Goal: Transaction & Acquisition: Obtain resource

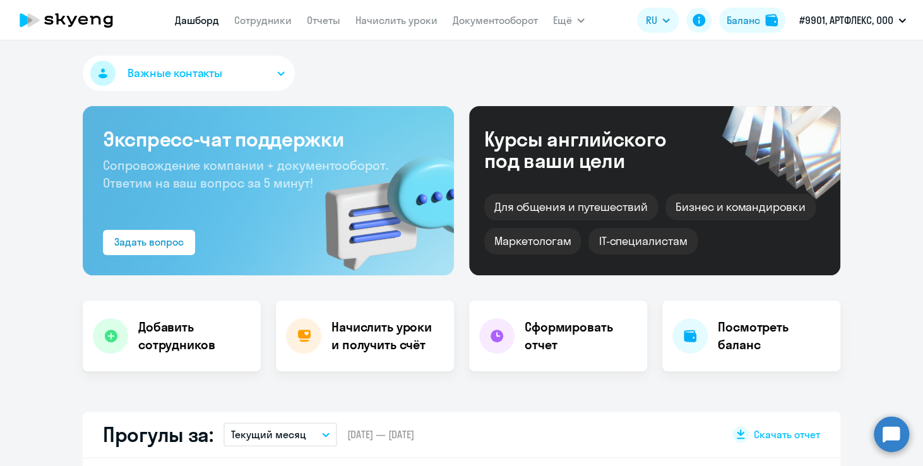
scroll to position [126, 0]
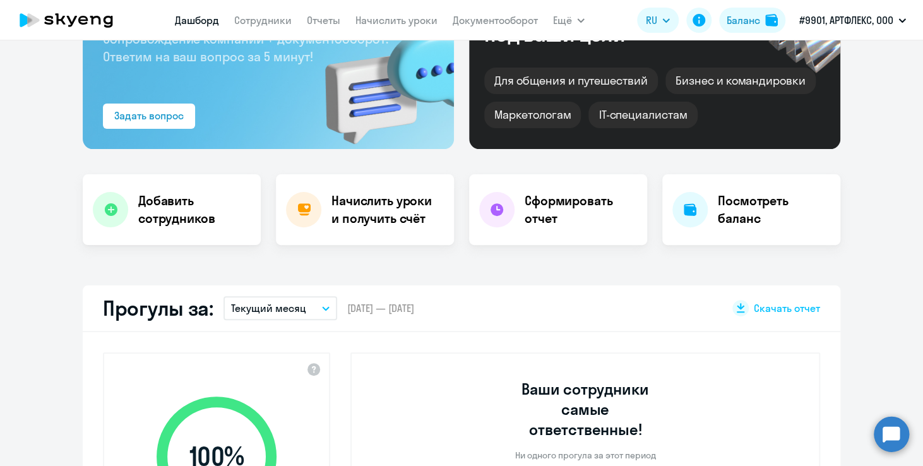
select select "30"
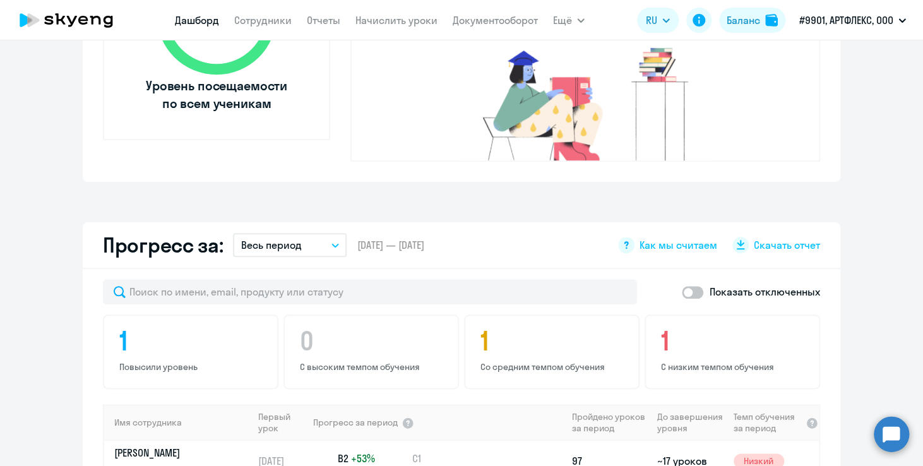
scroll to position [505, 0]
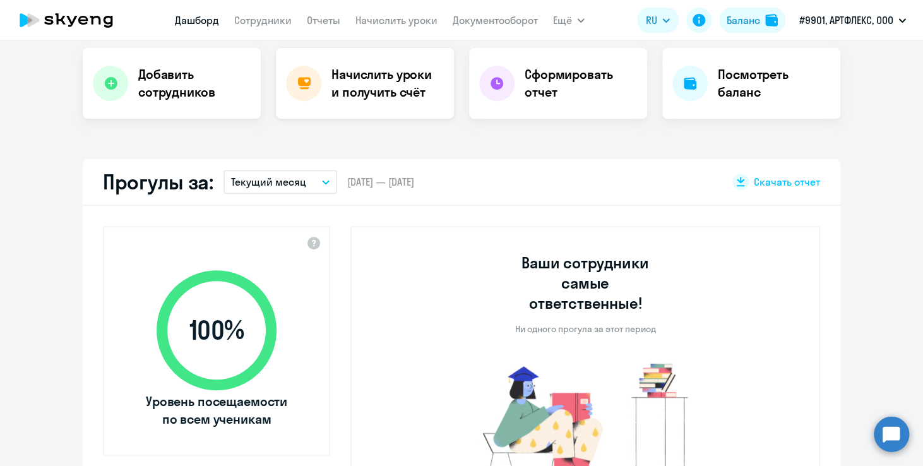
click at [360, 77] on h4 "Начислить уроки и получить счёт" at bounding box center [387, 83] width 110 height 35
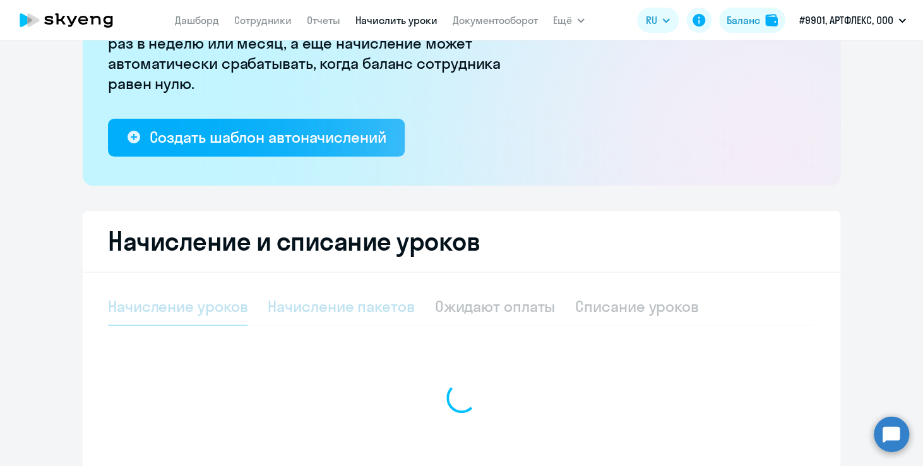
select select "10"
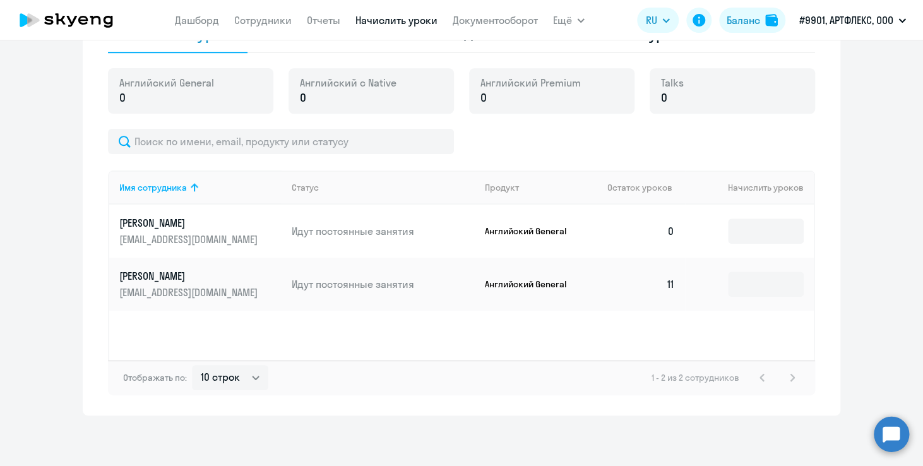
scroll to position [378, 0]
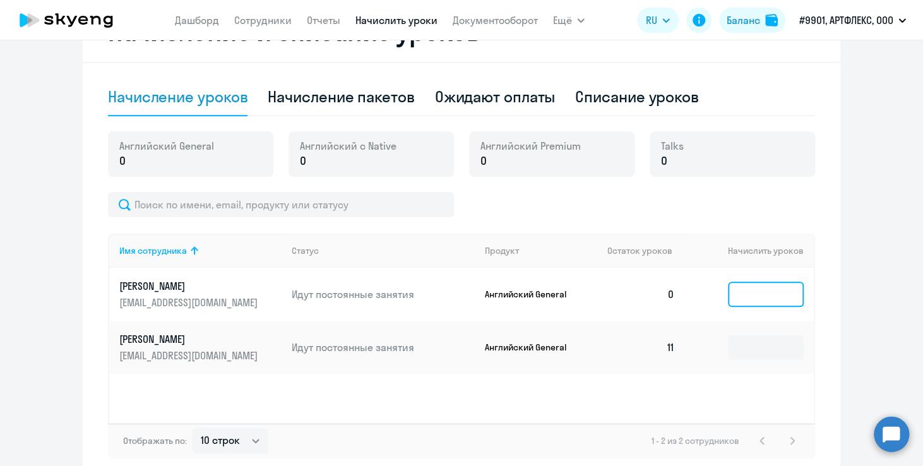
click at [760, 292] on input at bounding box center [766, 294] width 76 height 25
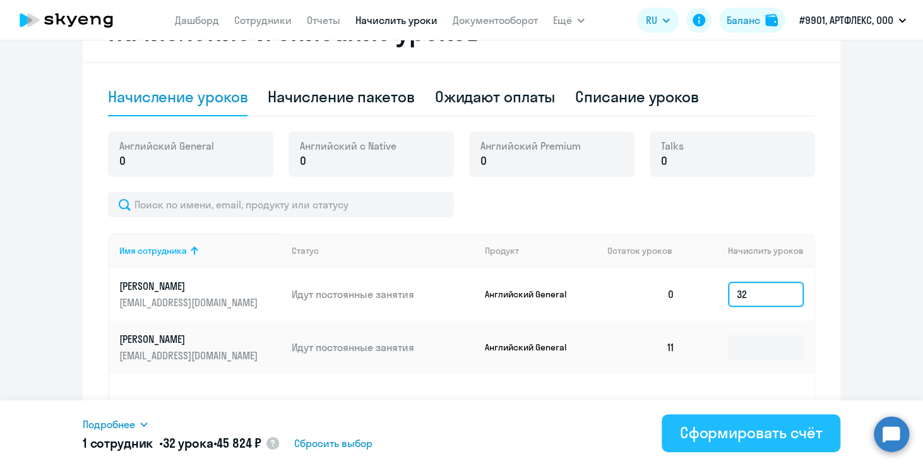
type input "32"
click at [772, 433] on div "Сформировать счёт" at bounding box center [751, 433] width 143 height 20
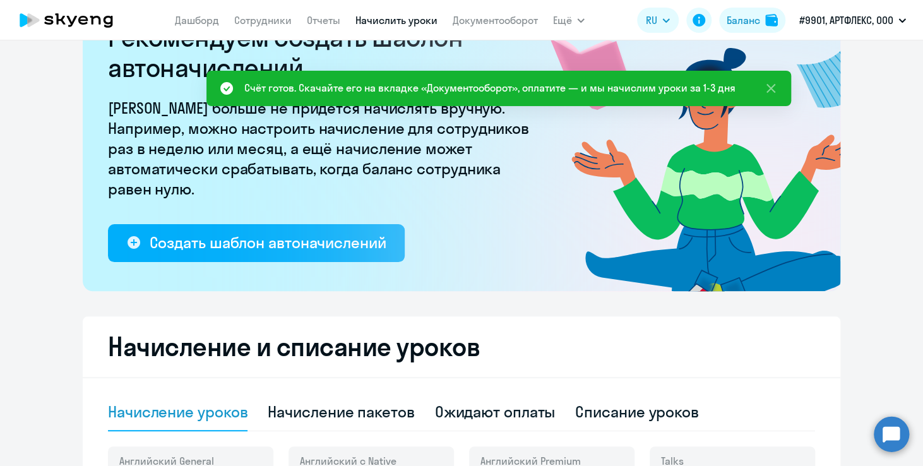
scroll to position [0, 0]
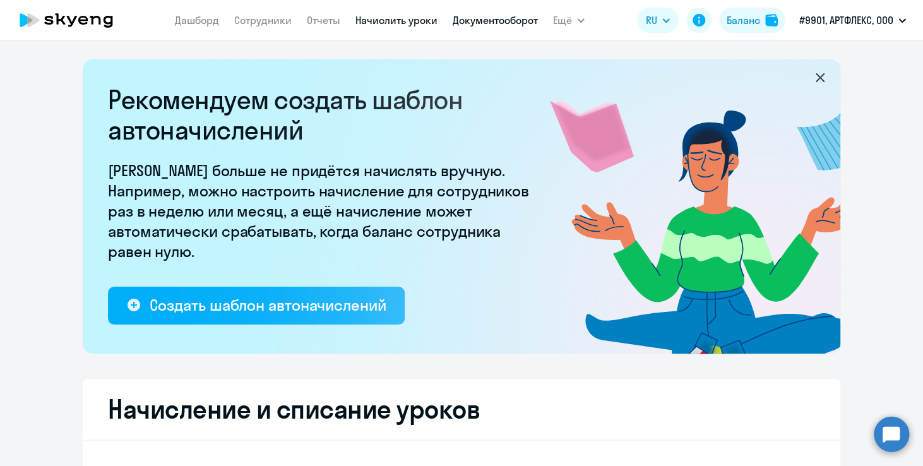
click at [506, 18] on link "Документооборот" at bounding box center [495, 20] width 85 height 13
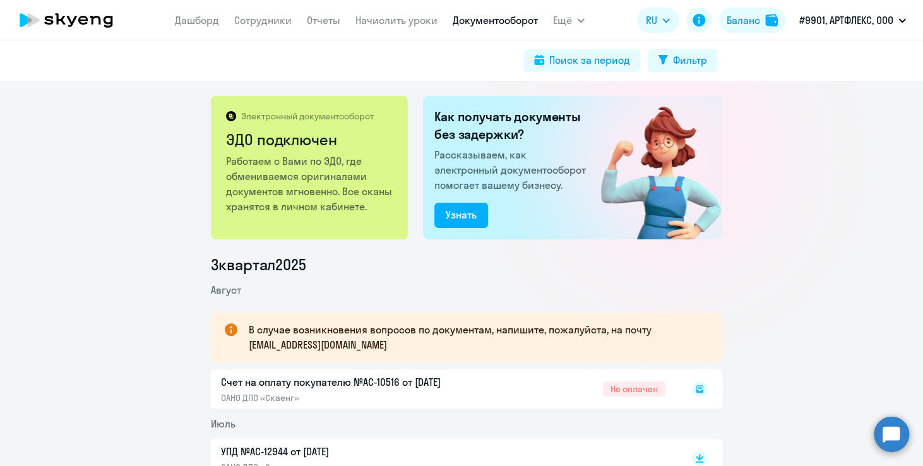
scroll to position [189, 0]
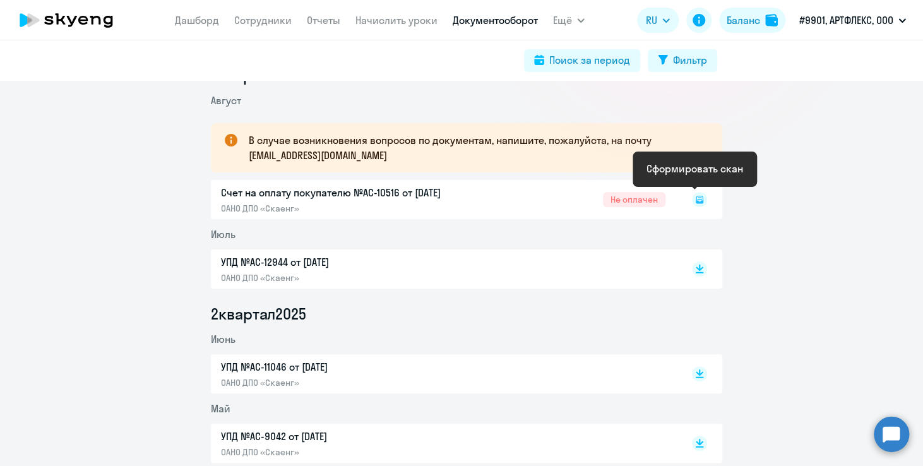
click at [697, 195] on rect at bounding box center [699, 199] width 15 height 15
click at [694, 200] on rect at bounding box center [699, 199] width 15 height 15
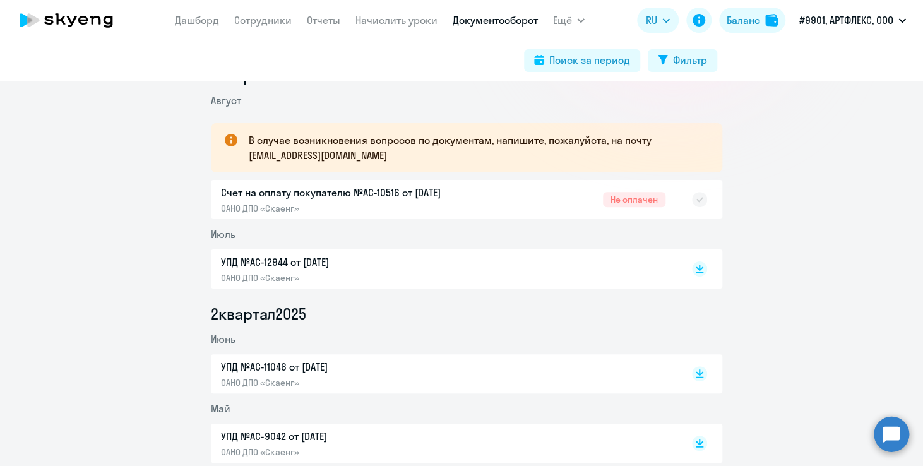
click at [393, 193] on div "Счет на оплату покупателю №AC-10516 от [DATE] ОАНО ДПО «Скаенг» Не оплачен" at bounding box center [467, 199] width 512 height 39
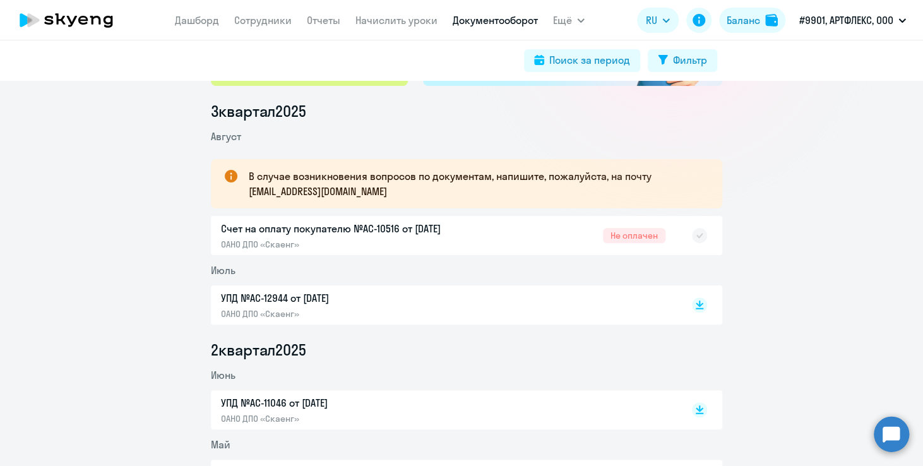
scroll to position [126, 0]
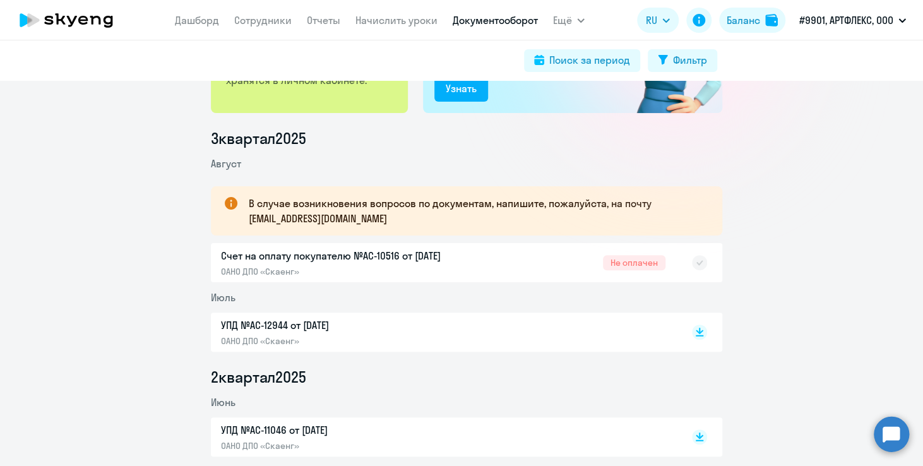
click at [632, 261] on div "Счет на оплату покупателю №AC-10516 от [DATE] ОАНО ДПО «Скаенг» Не оплачен" at bounding box center [467, 262] width 512 height 39
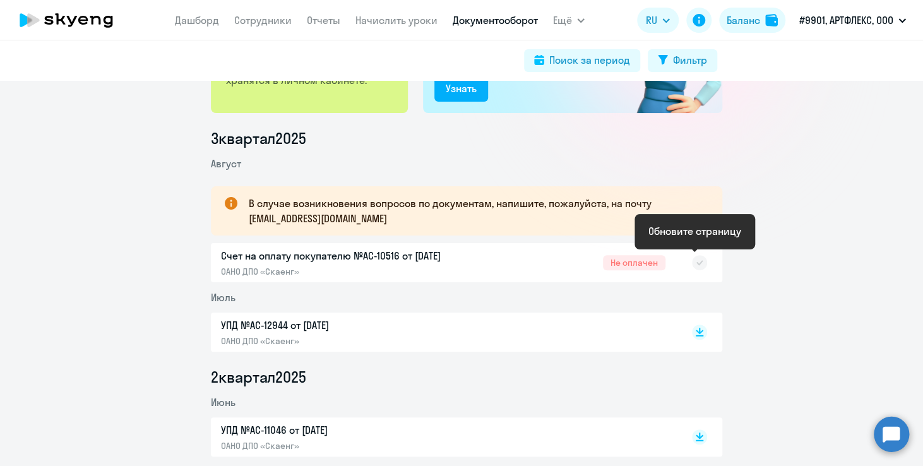
click at [697, 266] on rect at bounding box center [699, 262] width 15 height 15
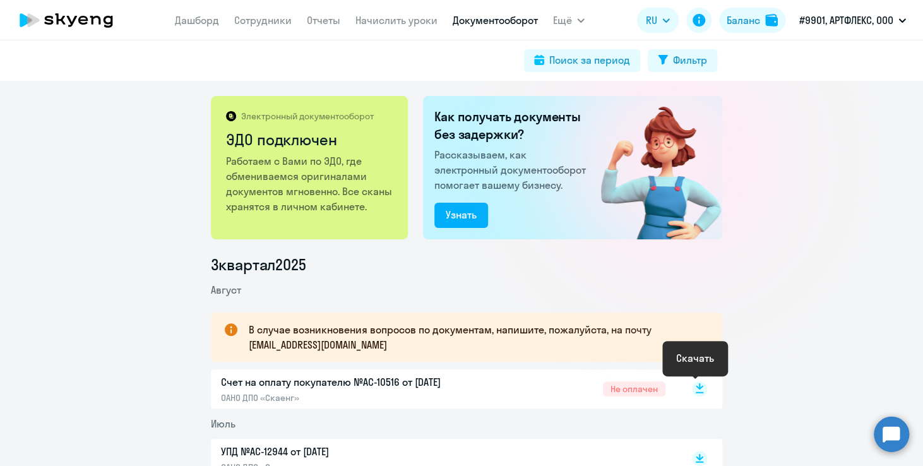
click at [697, 387] on icon at bounding box center [700, 386] width 8 height 6
